Goal: Information Seeking & Learning: Learn about a topic

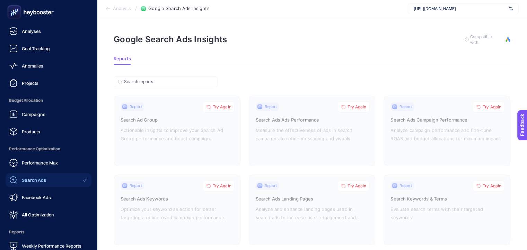
click at [26, 8] on icon at bounding box center [31, 12] width 50 height 14
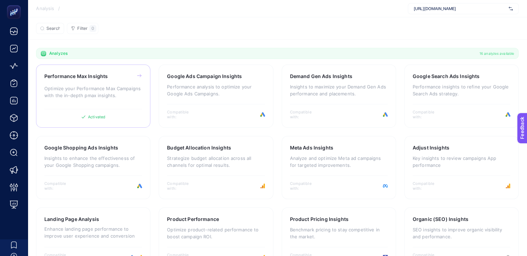
click at [100, 82] on h3 "Performance Max Insights" at bounding box center [84, 77] width 81 height 9
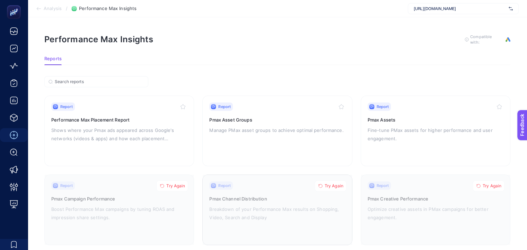
click at [320, 184] on icon "button" at bounding box center [321, 186] width 4 height 4
click at [391, 130] on p "Fine-tune PMax assets for higher performance and user engagement." at bounding box center [436, 134] width 136 height 17
